Goal: Find specific fact

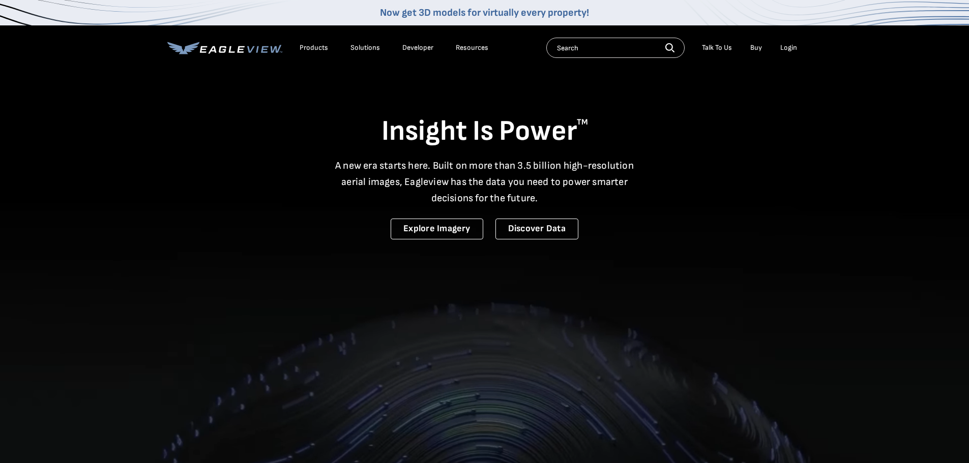
click at [785, 45] on div "Login" at bounding box center [788, 47] width 17 height 9
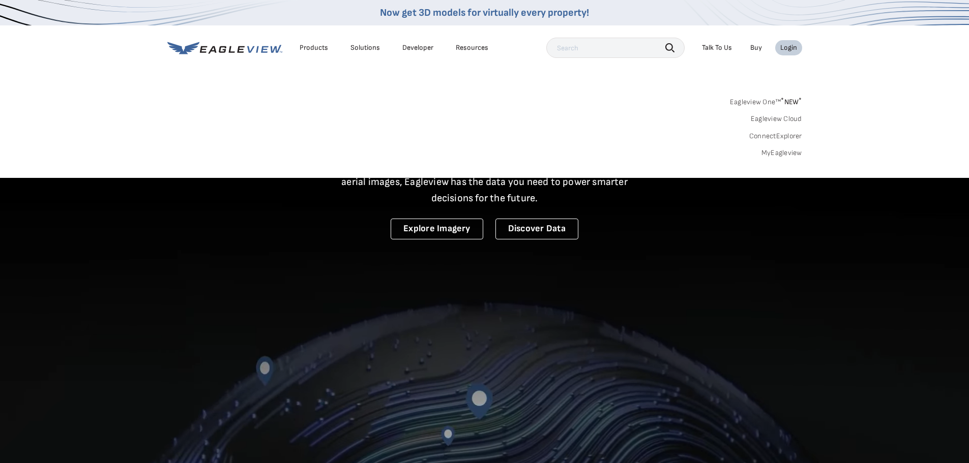
click at [778, 152] on link "MyEagleview" at bounding box center [782, 153] width 41 height 9
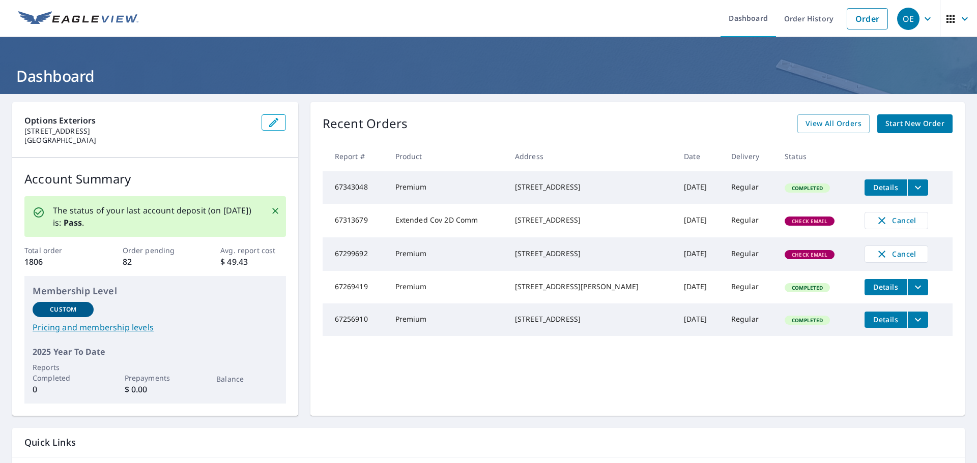
click at [332, 226] on td "67313679" at bounding box center [355, 221] width 65 height 34
copy td "67313679"
drag, startPoint x: 331, startPoint y: 264, endPoint x: 366, endPoint y: 261, distance: 35.7
click at [366, 261] on td "67299692" at bounding box center [355, 255] width 65 height 34
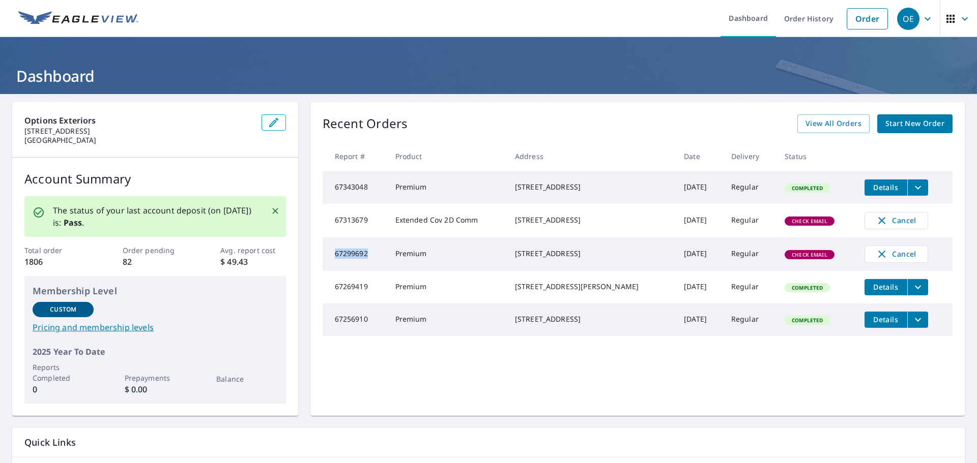
copy td "67299692"
click at [351, 223] on td "67313679" at bounding box center [355, 221] width 65 height 34
copy td "67313679"
drag, startPoint x: 331, startPoint y: 262, endPoint x: 365, endPoint y: 263, distance: 33.6
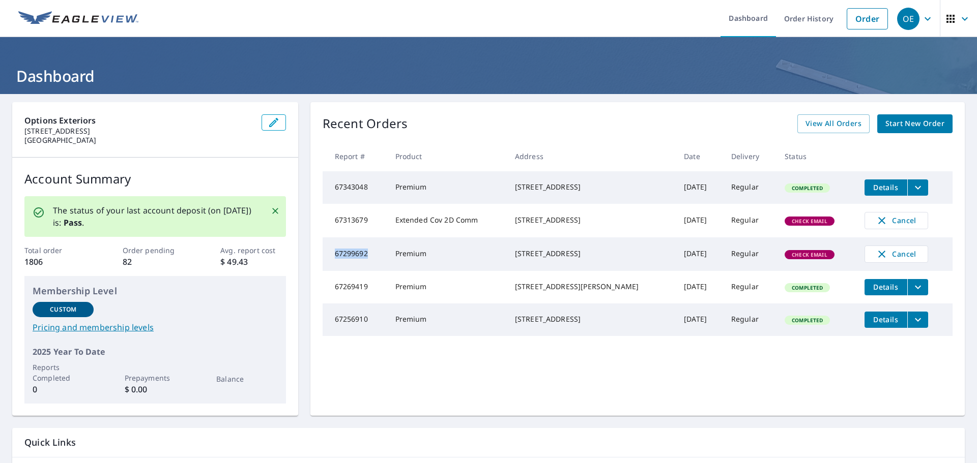
click at [365, 263] on td "67299692" at bounding box center [355, 255] width 65 height 34
copy td "67299692"
drag, startPoint x: 518, startPoint y: 220, endPoint x: 561, endPoint y: 221, distance: 42.8
click at [561, 221] on div "[STREET_ADDRESS]" at bounding box center [591, 220] width 153 height 10
copy div "[STREET_ADDRESS]"
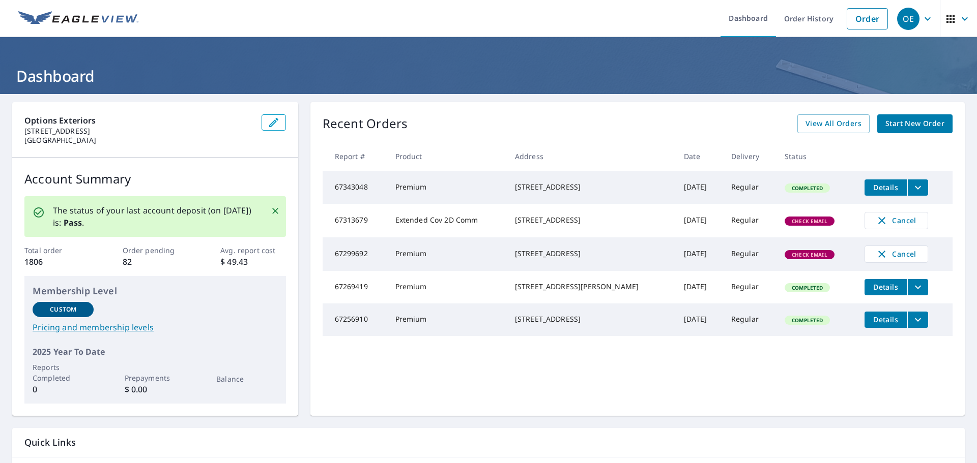
click at [349, 261] on td "67299692" at bounding box center [355, 255] width 65 height 34
copy td "67299692"
drag, startPoint x: 518, startPoint y: 220, endPoint x: 569, endPoint y: 222, distance: 50.9
click at [574, 220] on div "[STREET_ADDRESS]" at bounding box center [591, 220] width 153 height 10
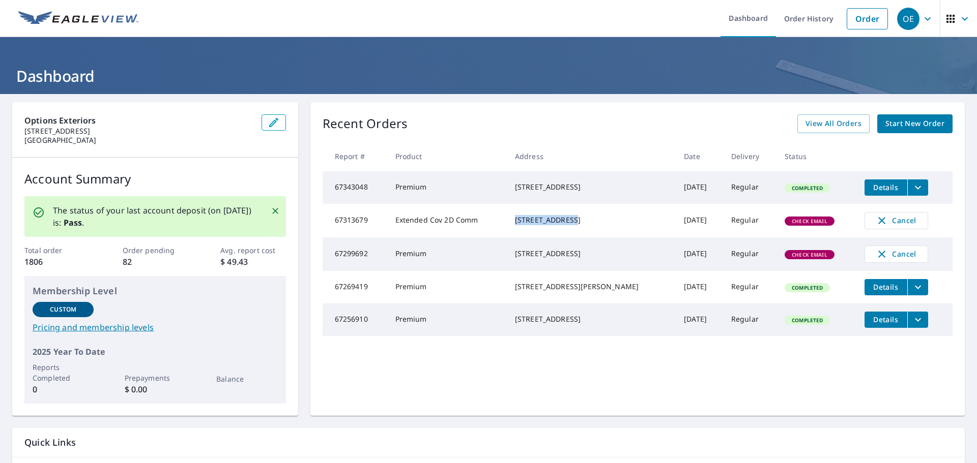
copy div "[STREET_ADDRESS]"
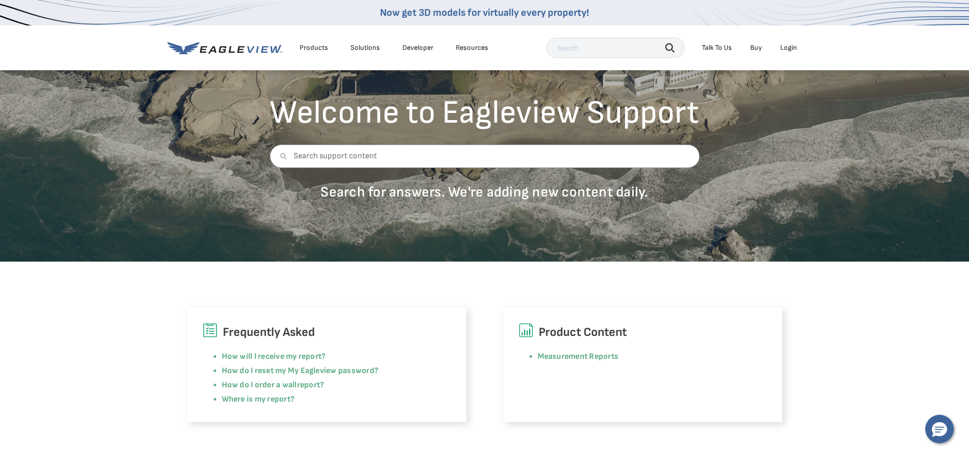
scroll to position [203, 0]
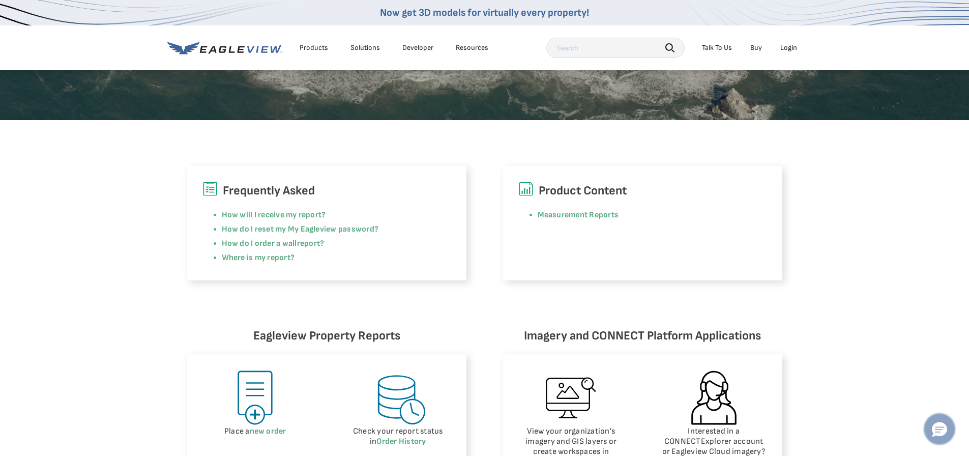
click at [941, 426] on icon "Hello, have a question? Let’s chat." at bounding box center [939, 429] width 15 height 15
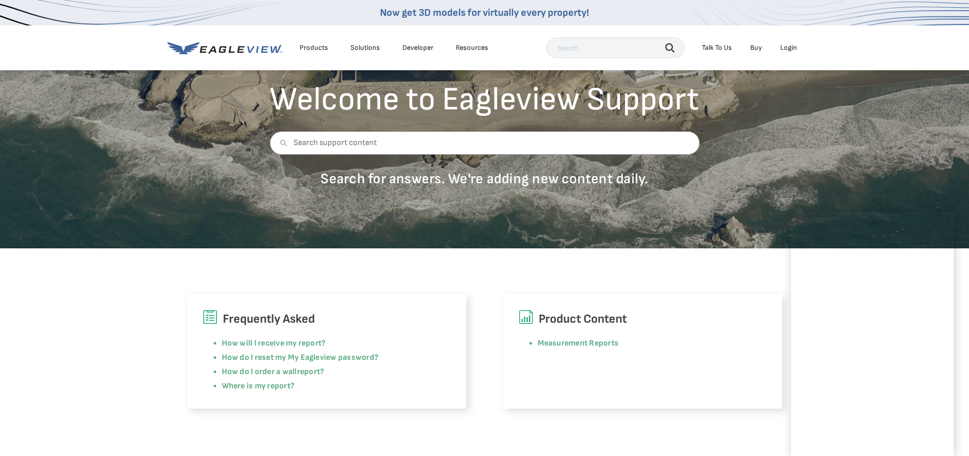
scroll to position [0, 0]
